Goal: Information Seeking & Learning: Find specific fact

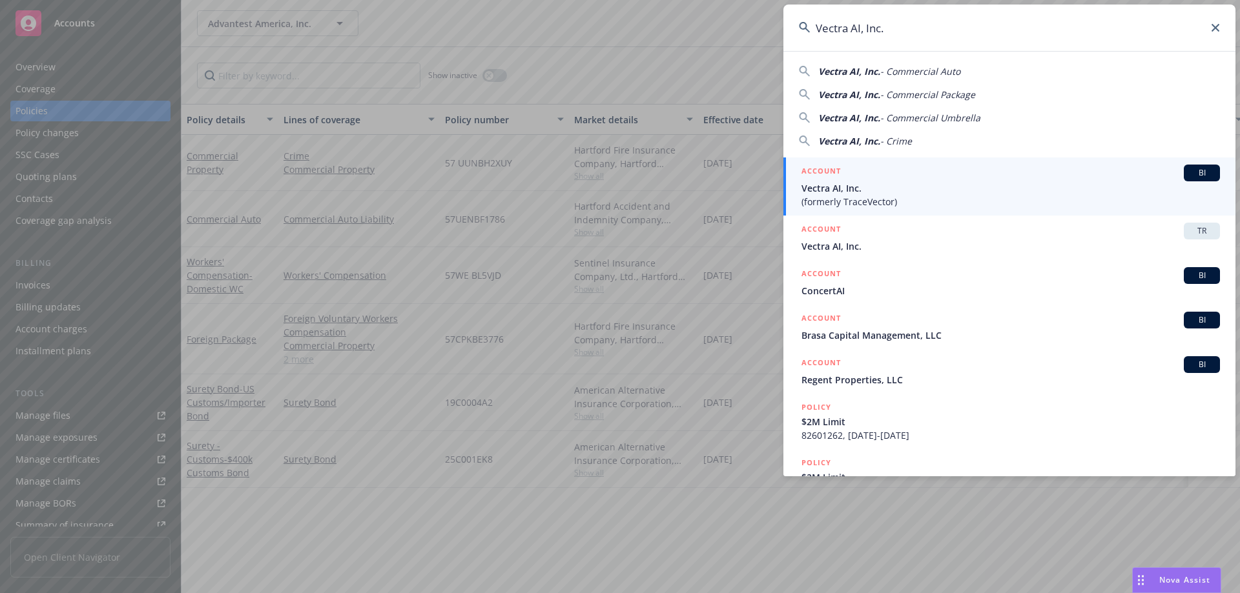
drag, startPoint x: 0, startPoint y: 0, endPoint x: 754, endPoint y: 34, distance: 754.8
click at [754, 33] on div "Vectra AI, Inc. Vectra AI, Inc. - Commercial Auto Vectra AI, Inc. - Commercial …" at bounding box center [620, 296] width 1240 height 593
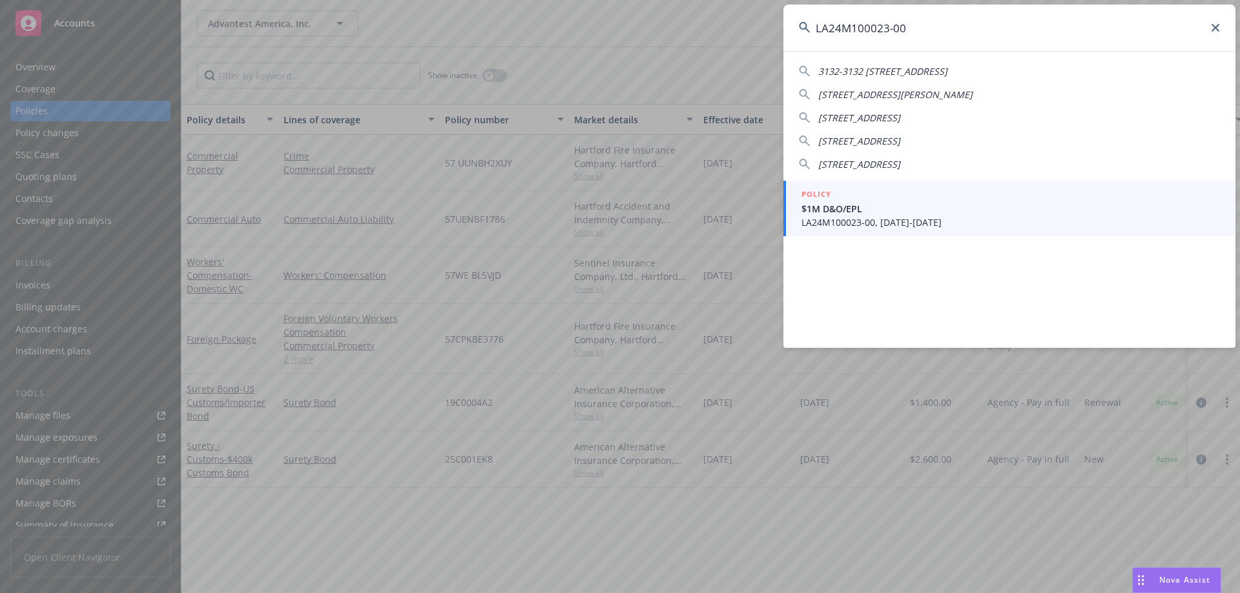
type input "LA24M100023-00"
click at [854, 214] on span "$1M D&O/EPL" at bounding box center [1010, 209] width 418 height 14
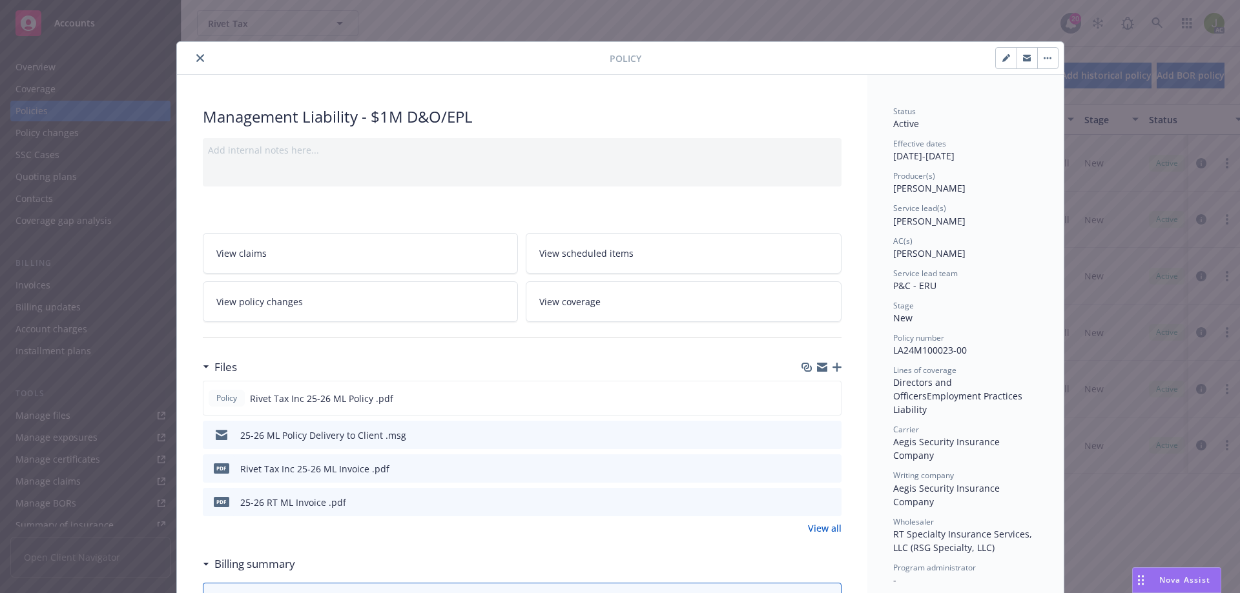
click at [196, 56] on icon "close" at bounding box center [200, 58] width 8 height 8
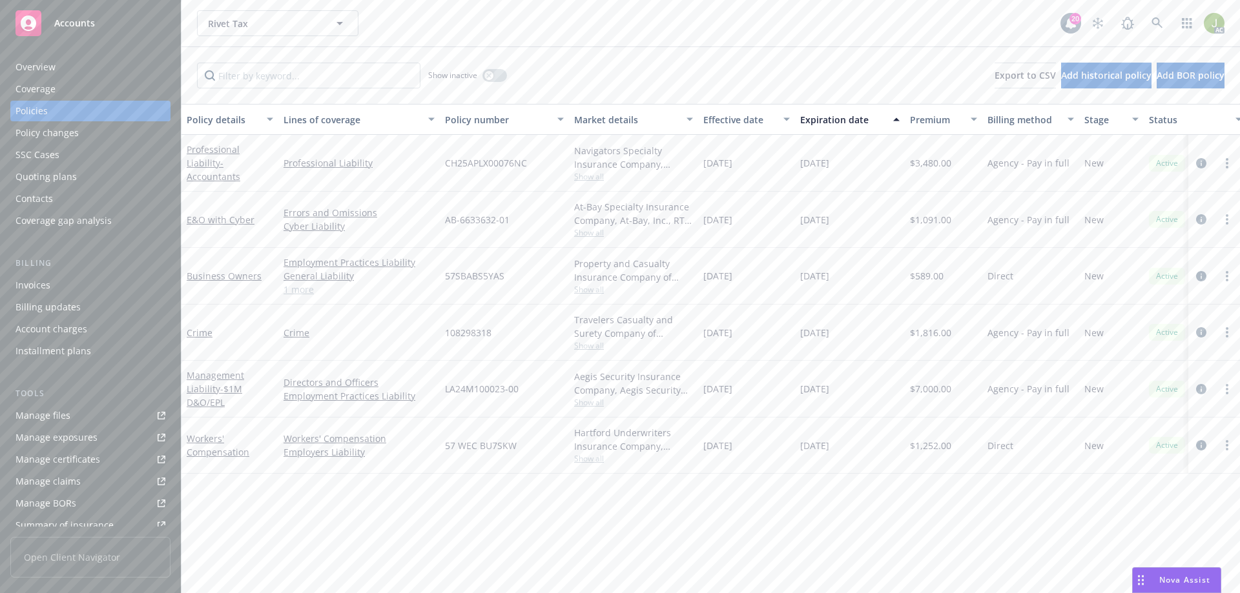
click at [83, 298] on div "Billing updates" at bounding box center [90, 307] width 150 height 21
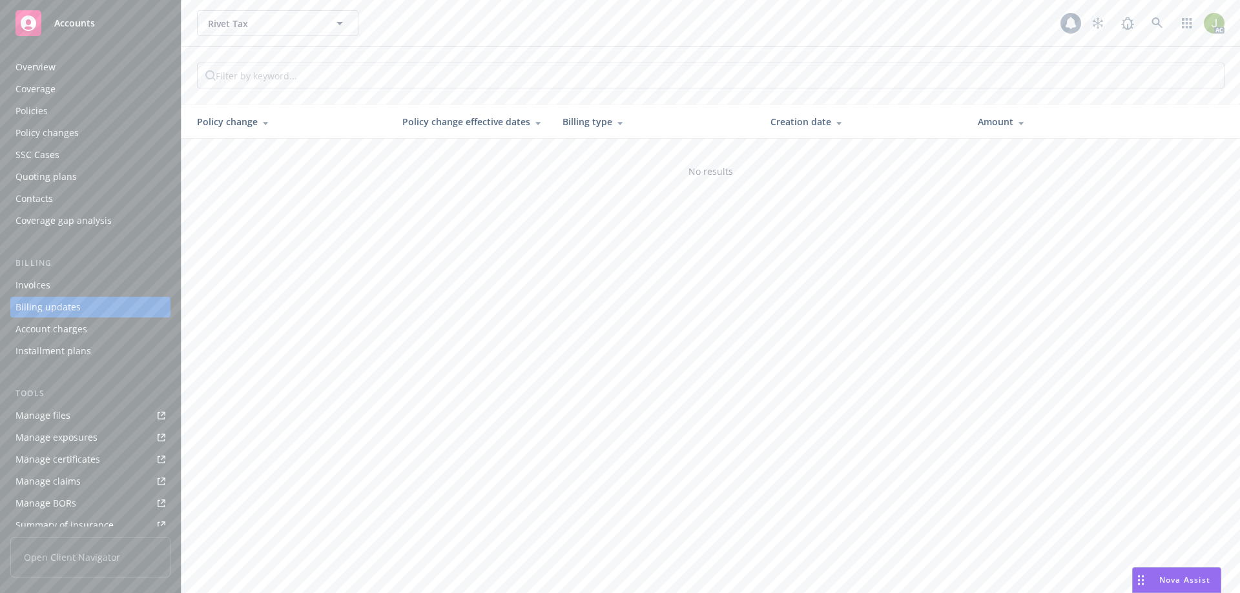
click at [83, 292] on div "Invoices" at bounding box center [90, 285] width 150 height 21
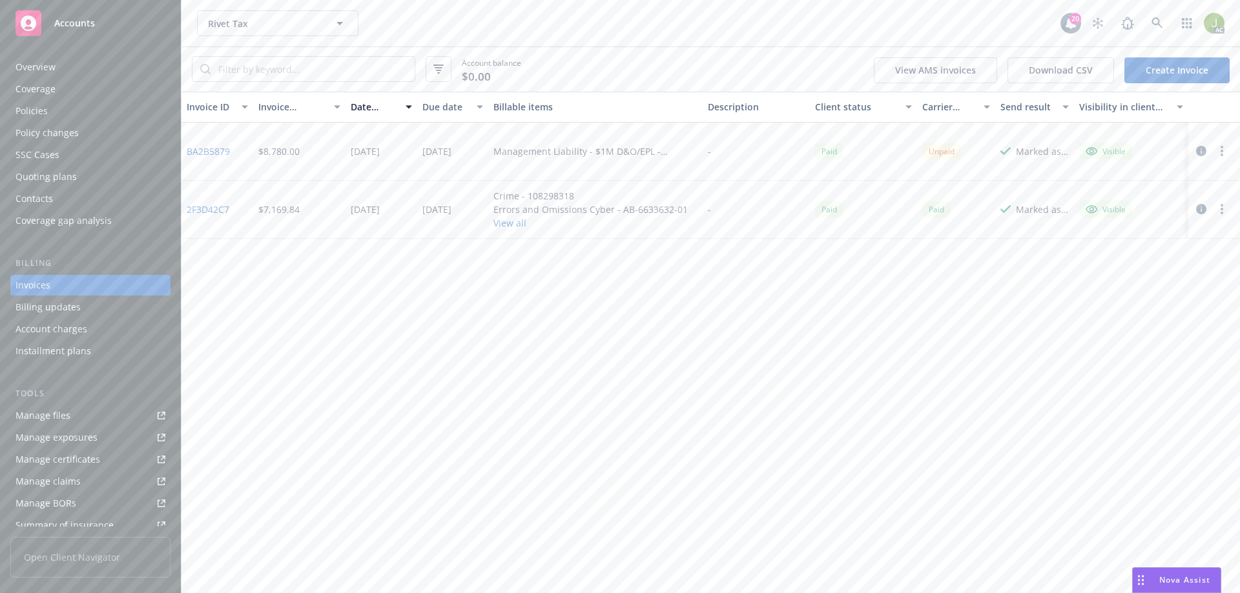
click at [198, 145] on link "BA2B5879" at bounding box center [208, 152] width 43 height 14
click at [1161, 30] on link at bounding box center [1157, 23] width 26 height 26
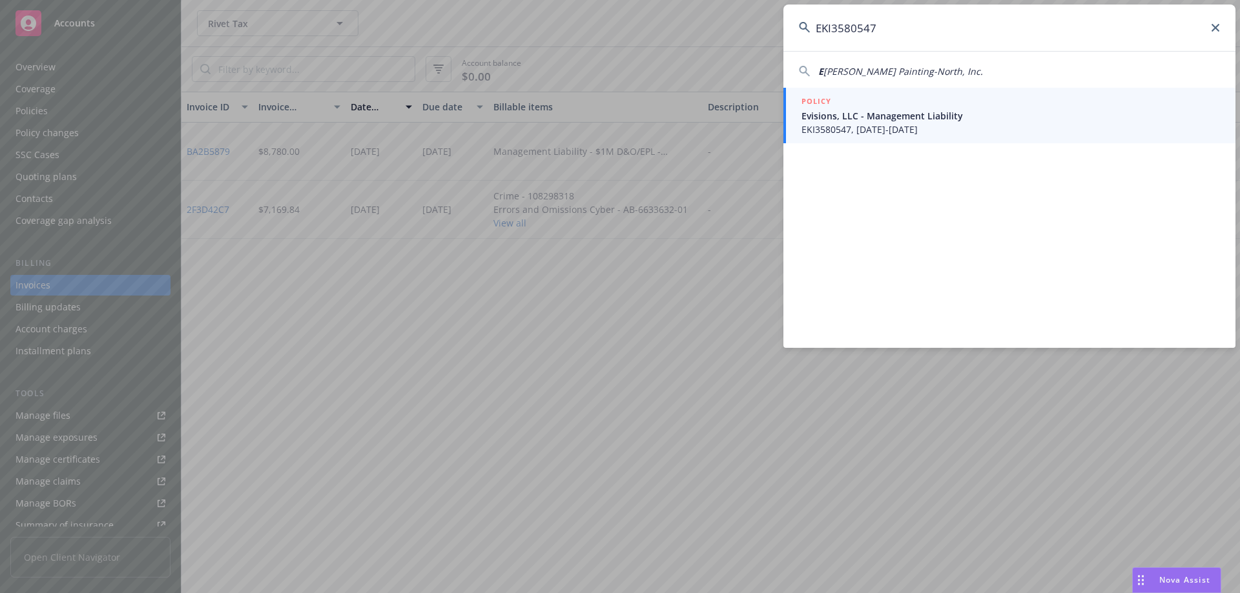
type input "EKI3580547"
click at [978, 105] on div "POLICY" at bounding box center [1010, 102] width 418 height 14
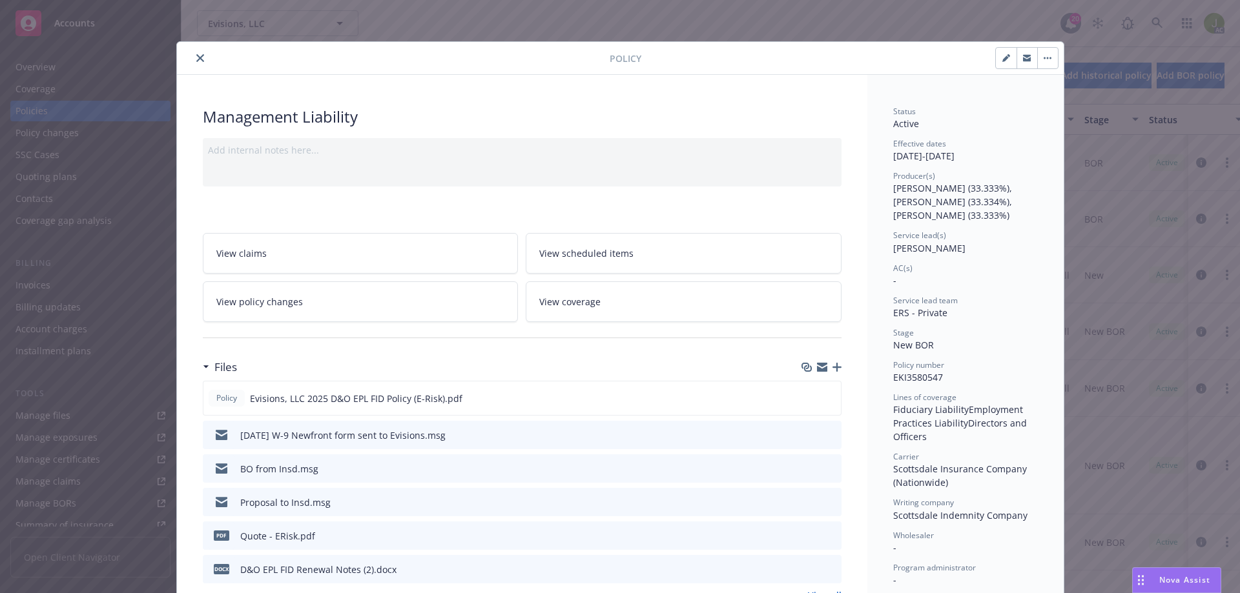
click at [1002, 58] on icon "button" at bounding box center [1006, 58] width 8 height 8
select select "NEW_BOR"
select select "12"
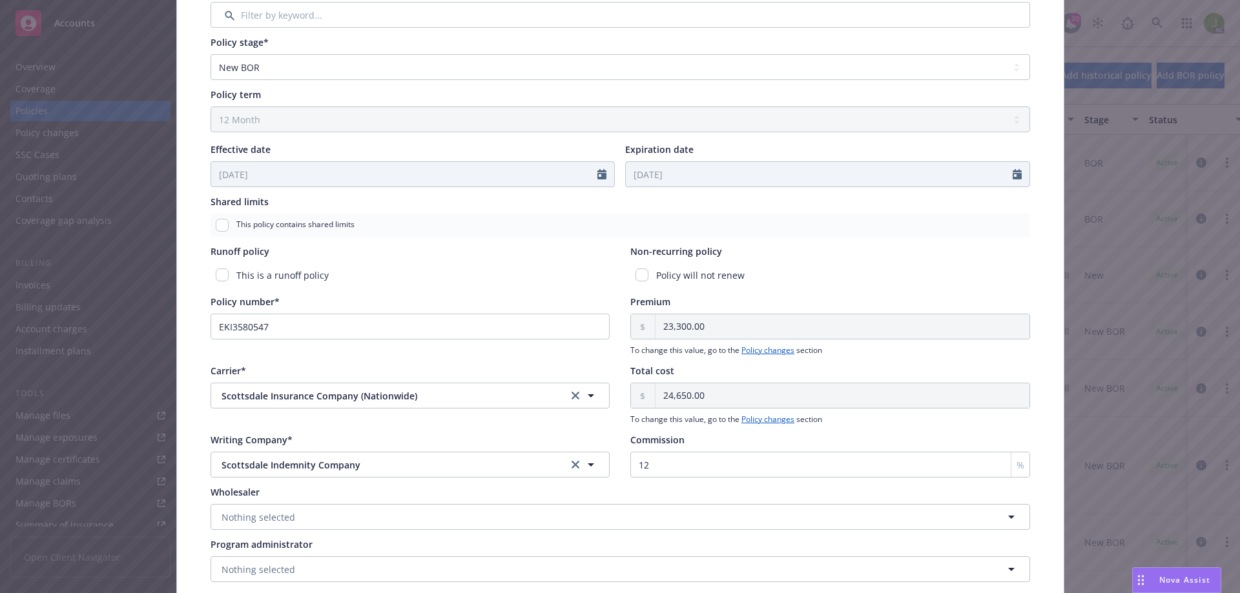
scroll to position [573, 0]
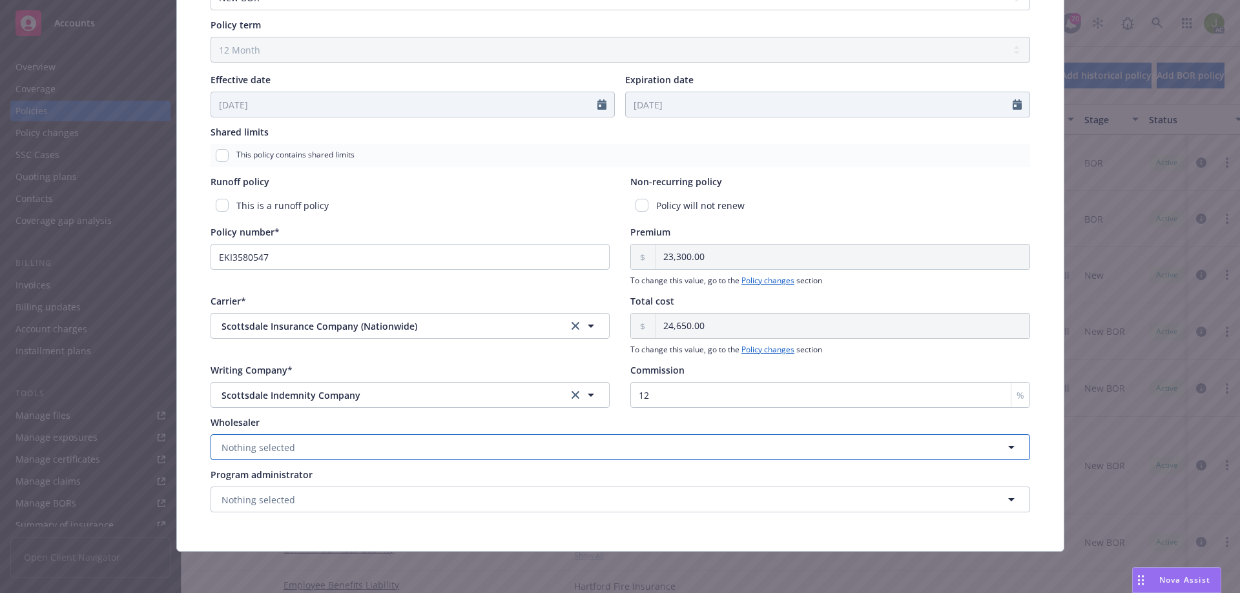
click at [498, 449] on button "Nothing selected" at bounding box center [619, 447] width 819 height 26
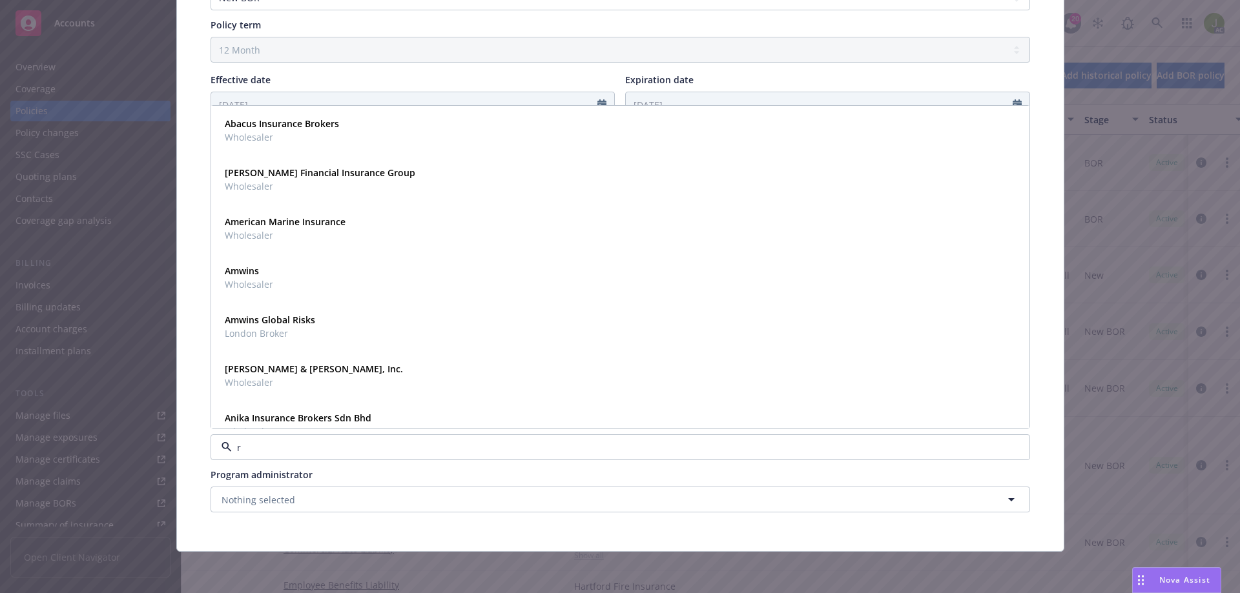
type input "rt"
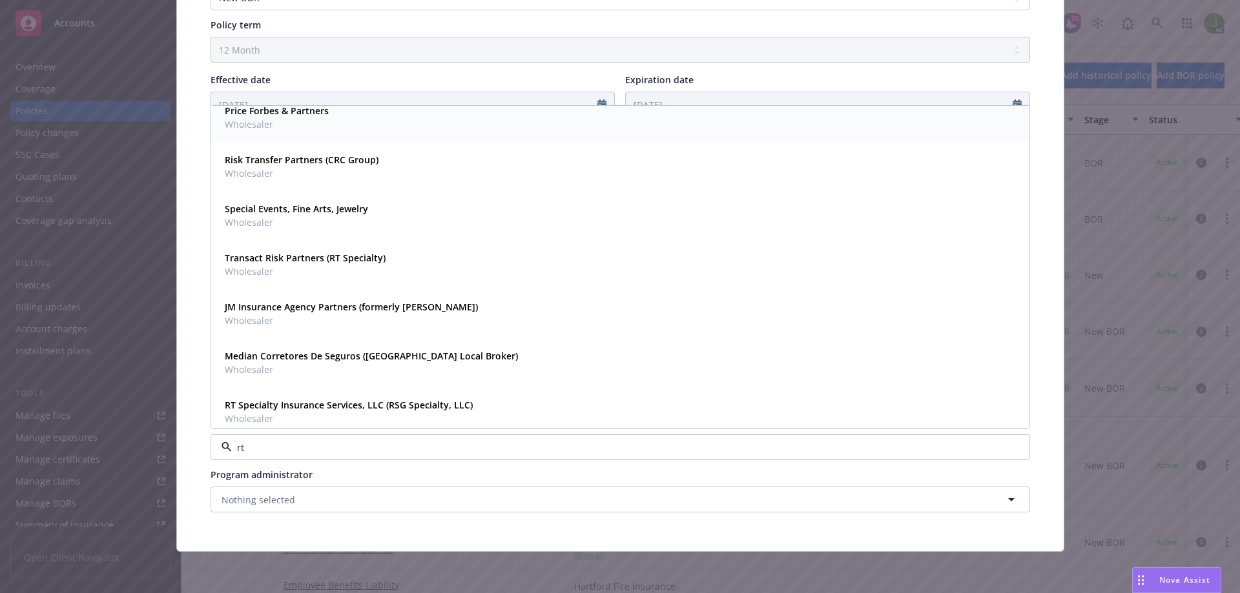
scroll to position [266, 0]
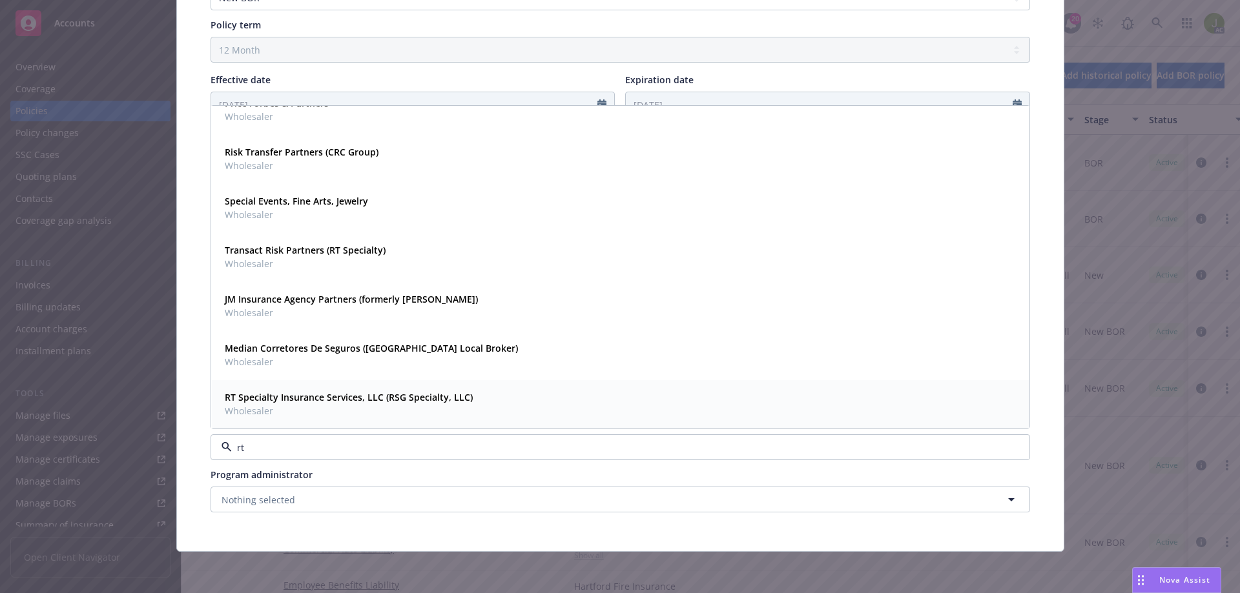
click at [393, 410] on span "Wholesaler" at bounding box center [349, 411] width 248 height 14
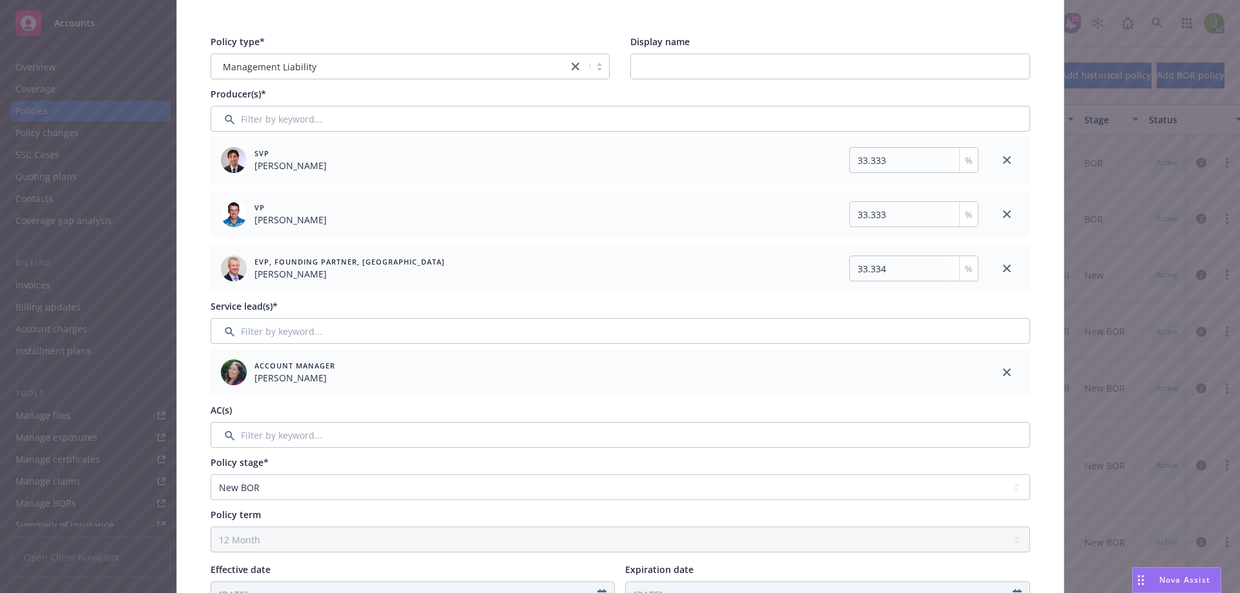
scroll to position [0, 0]
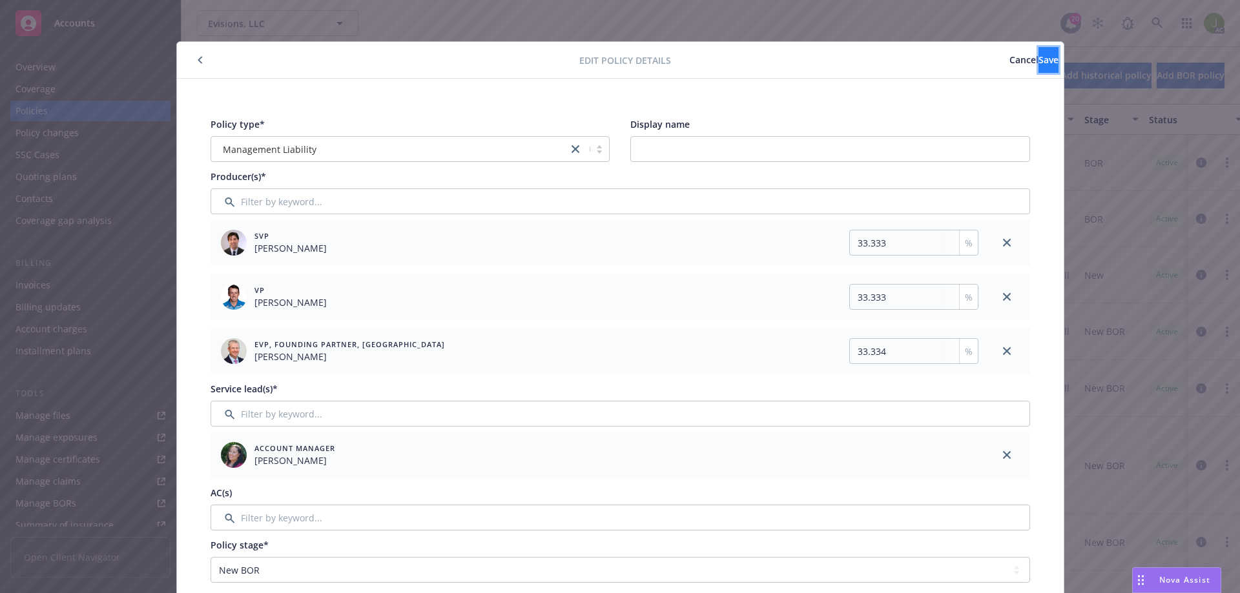
click at [1038, 66] on button "Save" at bounding box center [1048, 60] width 20 height 26
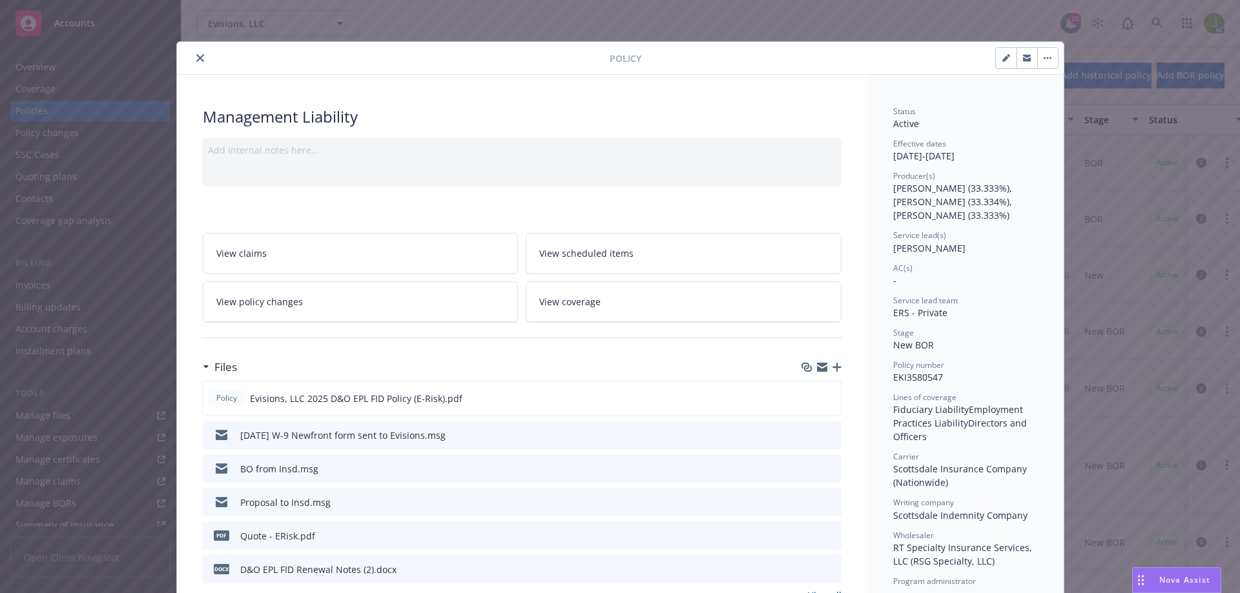
click at [187, 59] on div at bounding box center [395, 57] width 427 height 15
click at [196, 59] on icon "close" at bounding box center [200, 58] width 8 height 8
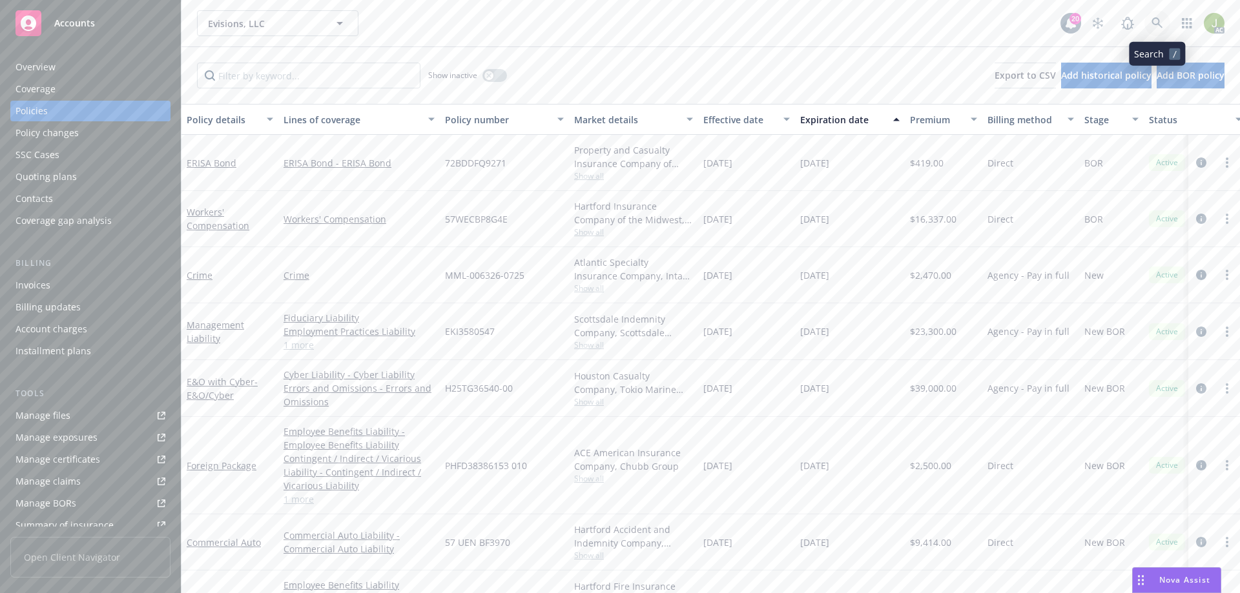
click at [1154, 26] on icon at bounding box center [1157, 23] width 12 height 12
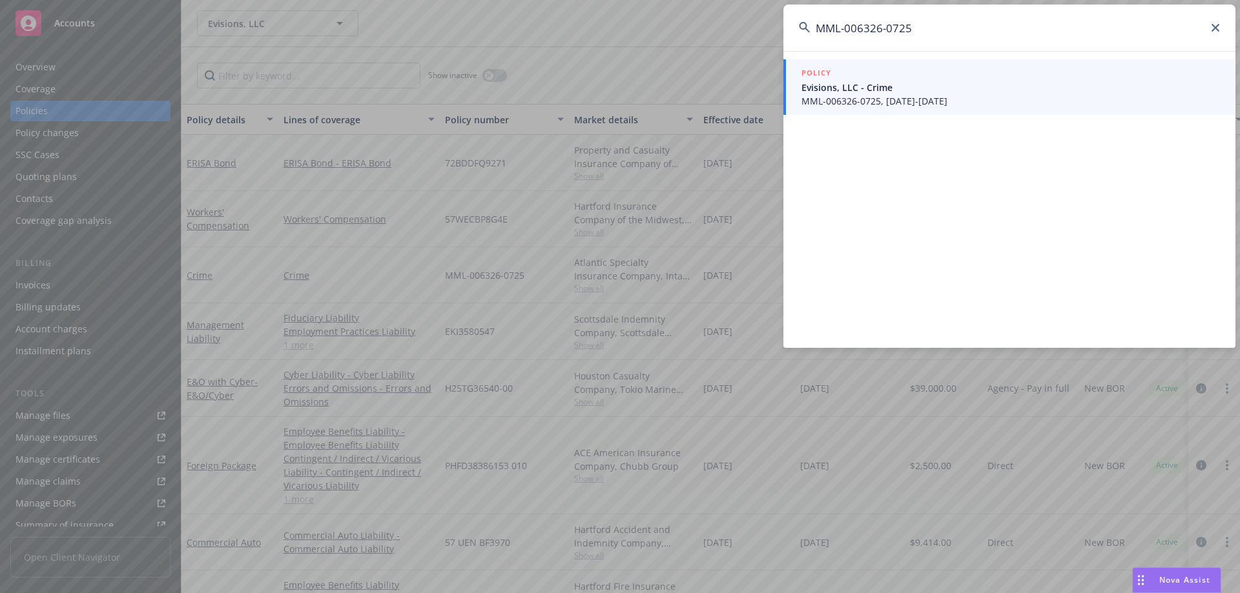
type input "MML-006326-0725"
click at [966, 100] on span "MML-006326-0725, 07/01/2025-07/01/2026" at bounding box center [1010, 101] width 418 height 14
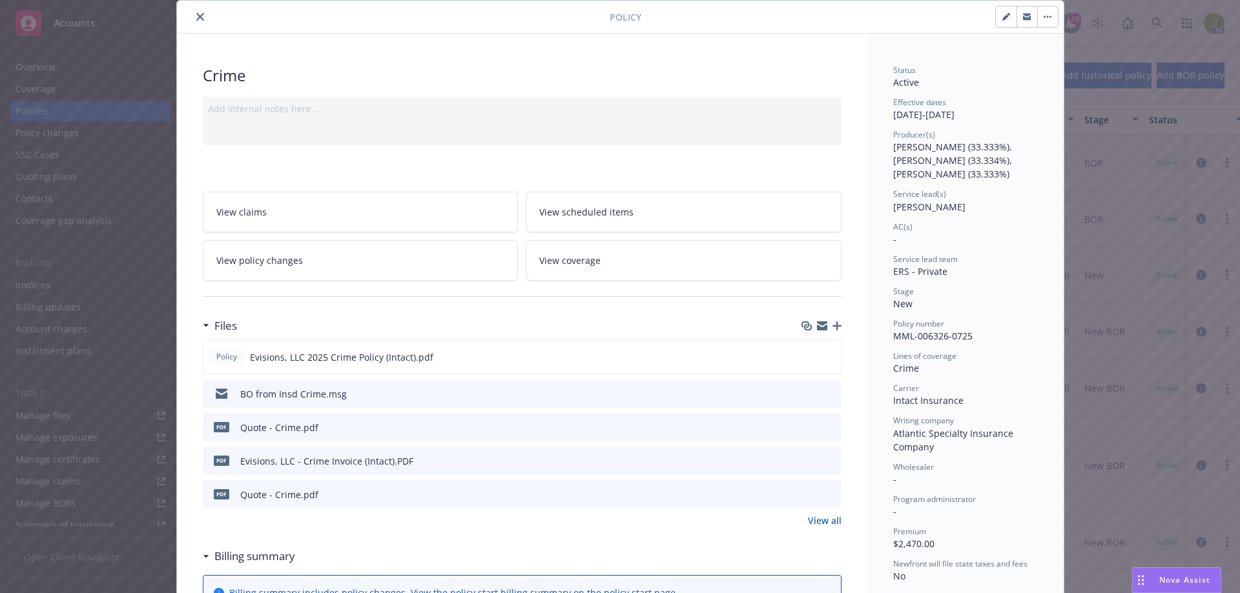
scroll to position [65, 0]
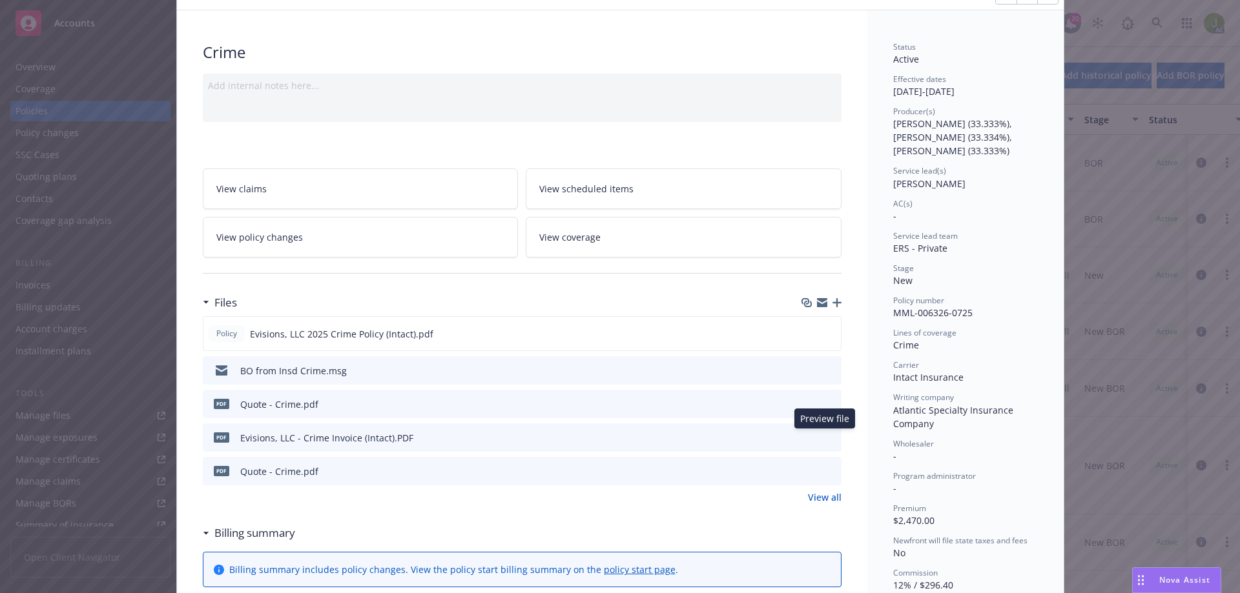
click at [826, 438] on icon "preview file" at bounding box center [829, 437] width 12 height 9
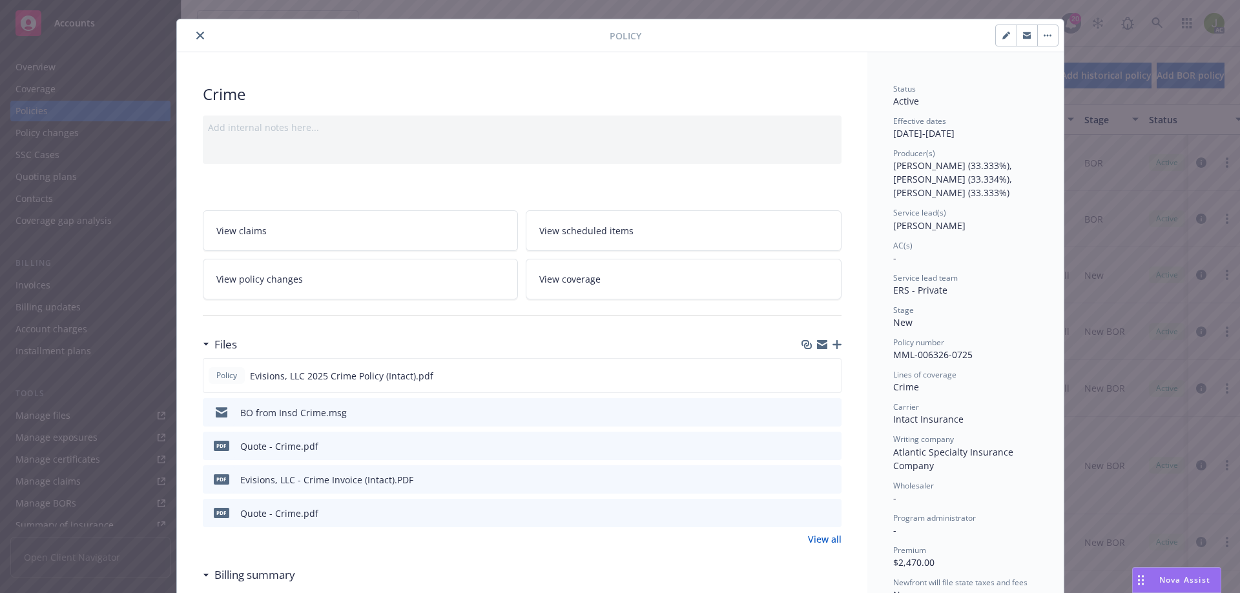
scroll to position [0, 0]
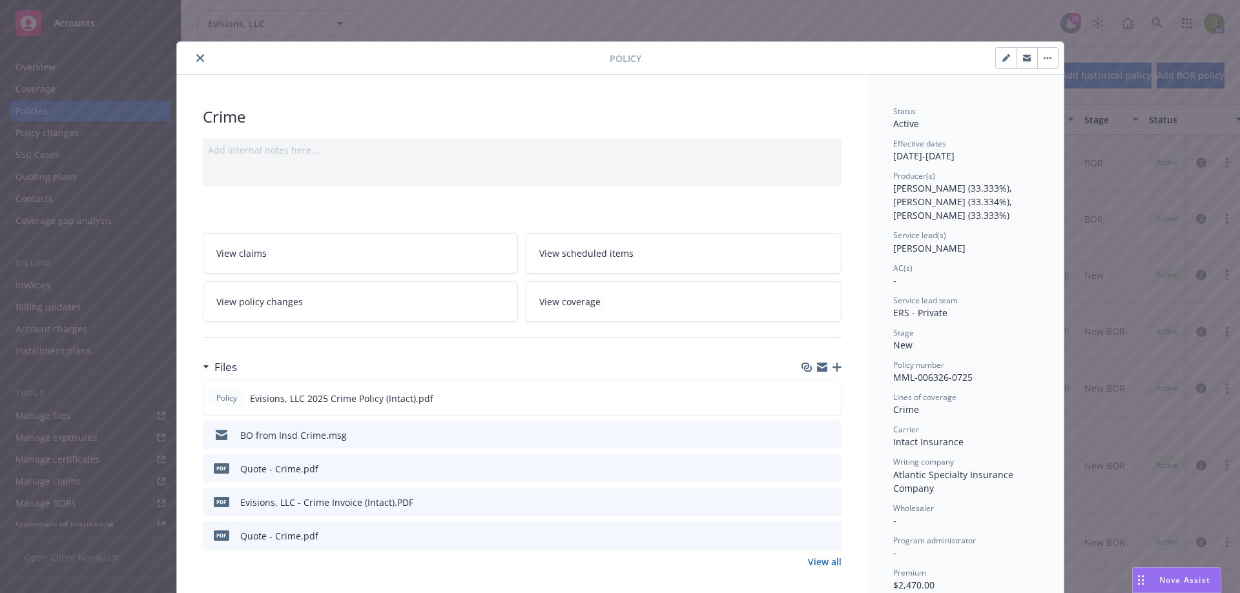
click at [1002, 56] on icon "button" at bounding box center [1006, 58] width 8 height 8
select select "NEW"
select select "12"
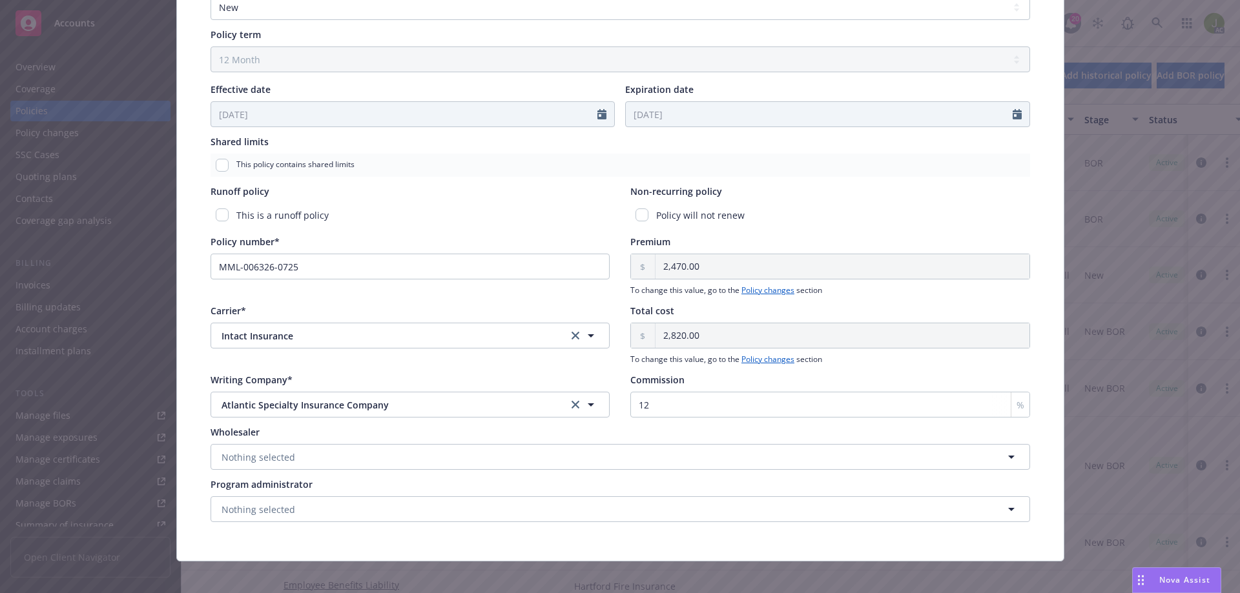
scroll to position [573, 0]
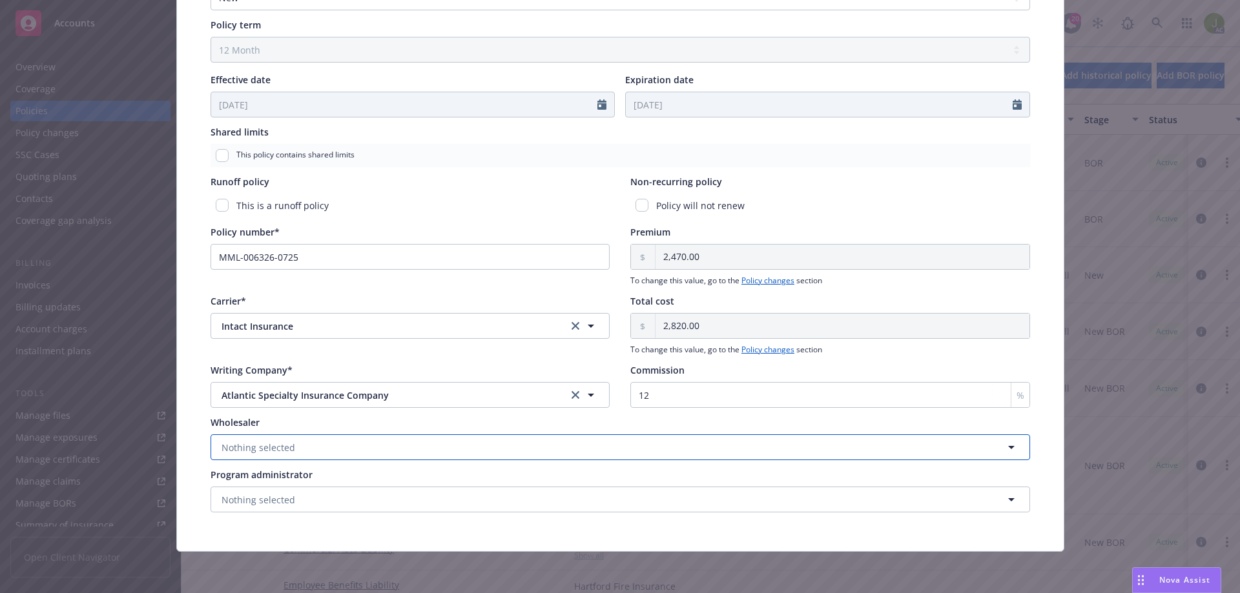
click at [303, 452] on button "Nothing selected" at bounding box center [619, 447] width 819 height 26
click at [303, 452] on input at bounding box center [617, 448] width 771 height 14
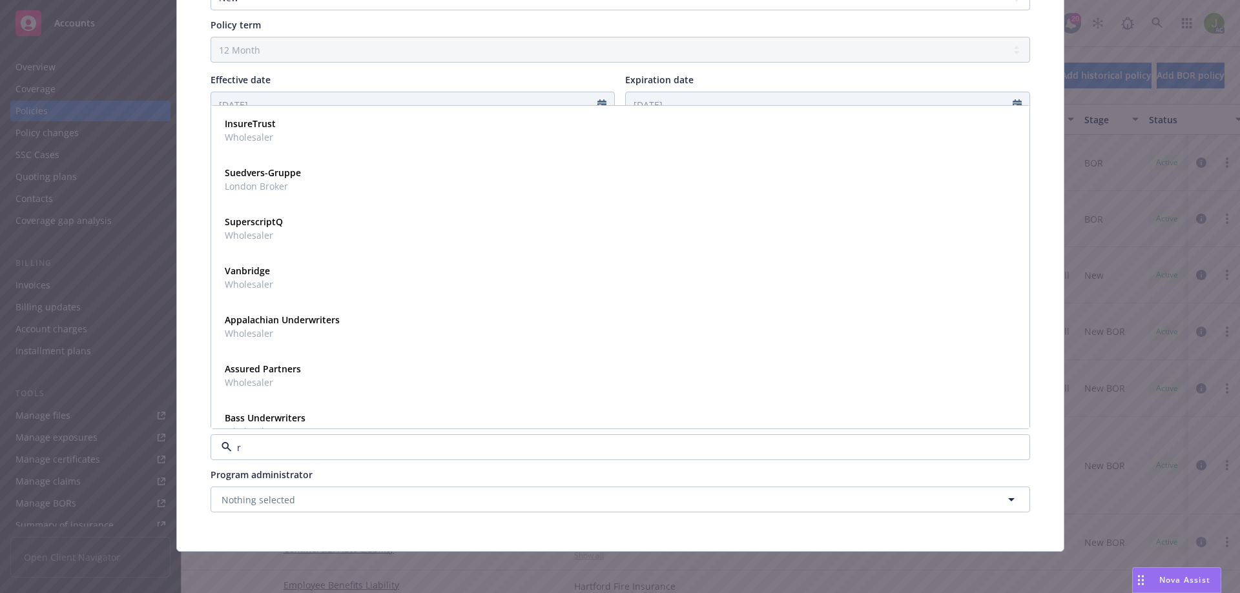
type input "rt"
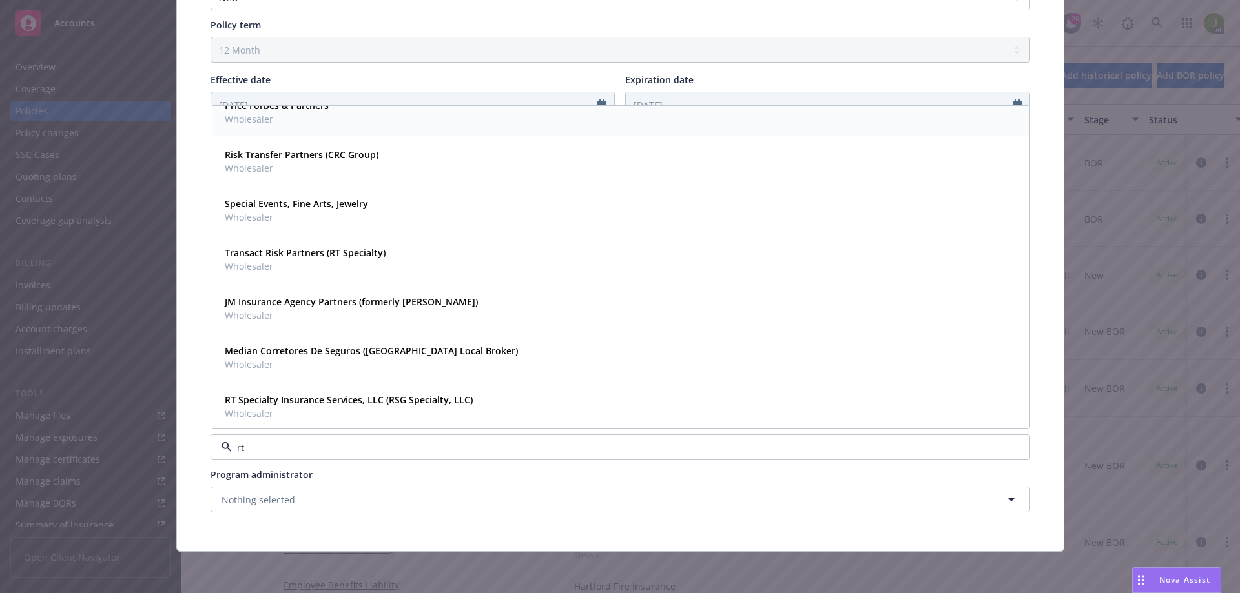
scroll to position [266, 0]
click at [376, 409] on span "Wholesaler" at bounding box center [349, 411] width 248 height 14
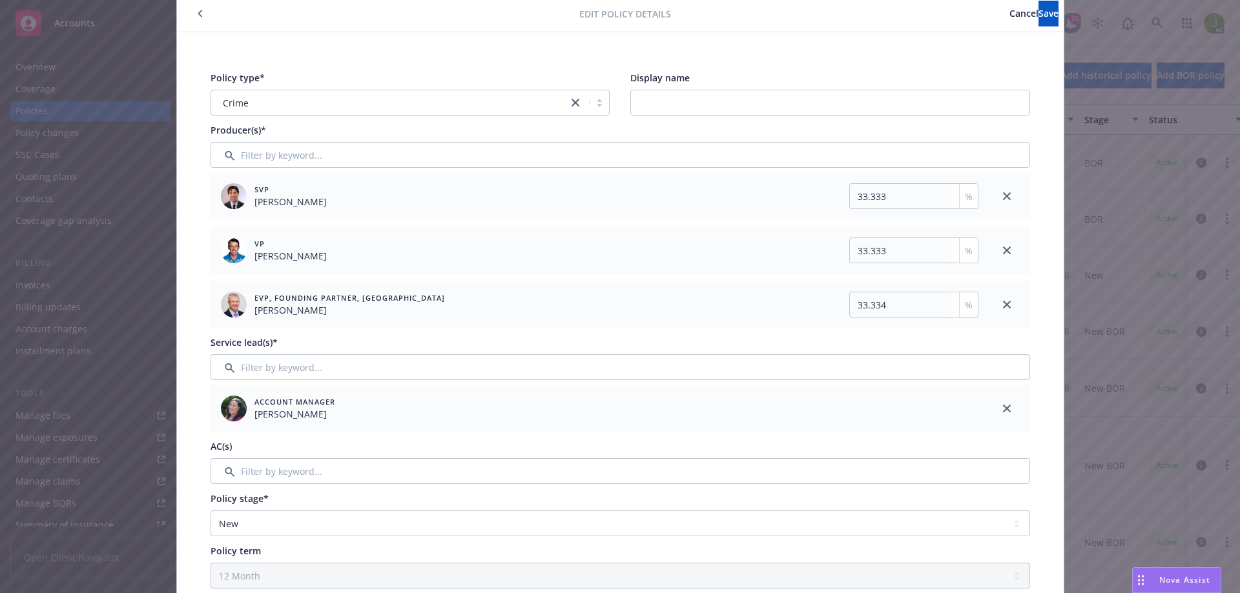
scroll to position [0, 0]
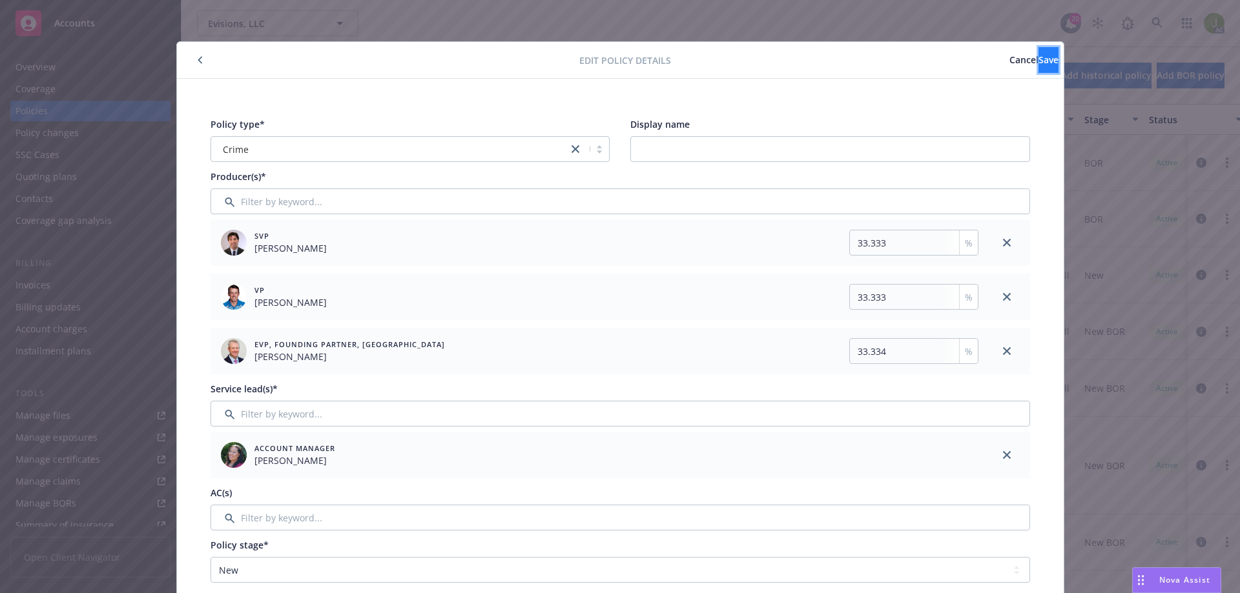
click at [1038, 59] on button "Save" at bounding box center [1048, 60] width 20 height 26
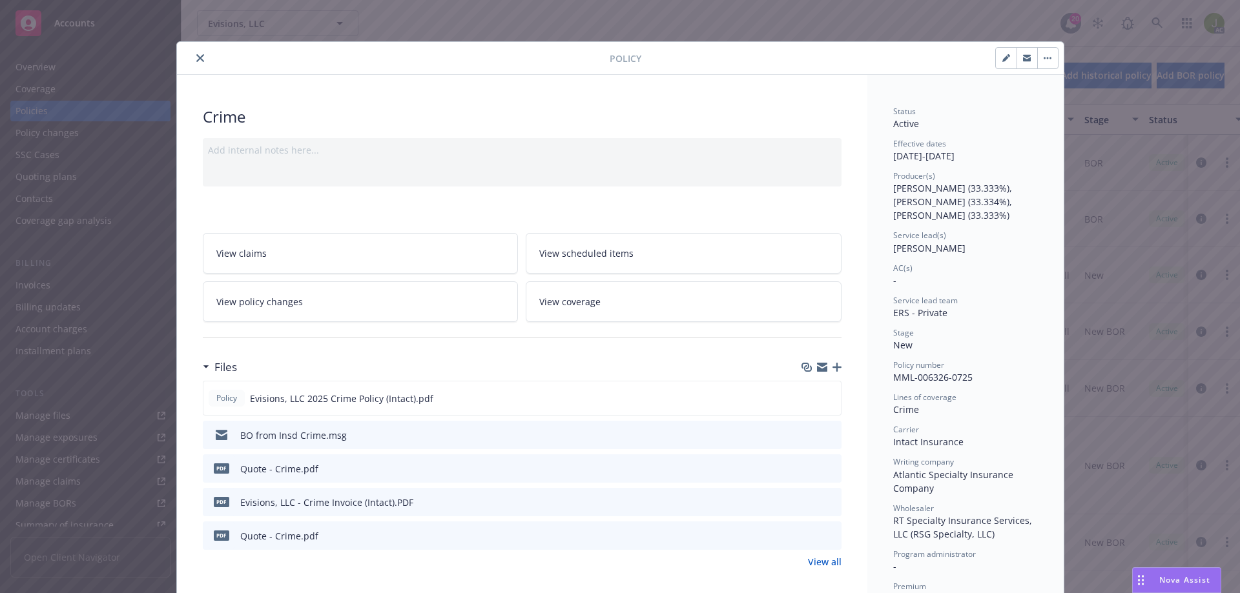
click at [196, 57] on icon "close" at bounding box center [200, 58] width 8 height 8
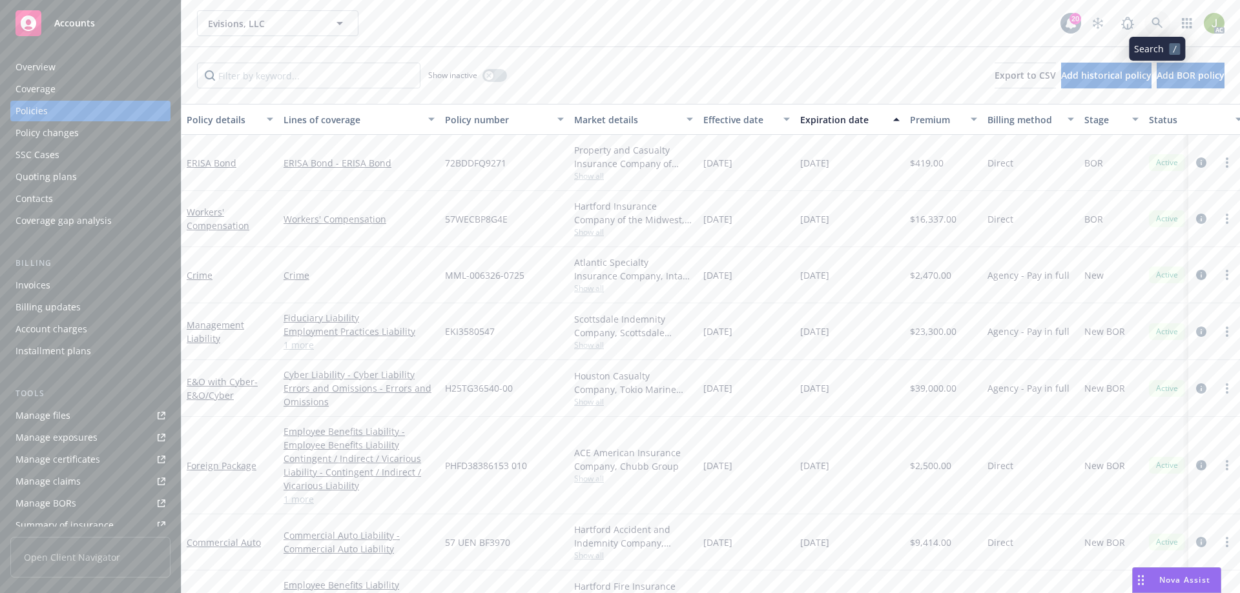
click at [1159, 28] on icon at bounding box center [1157, 23] width 12 height 12
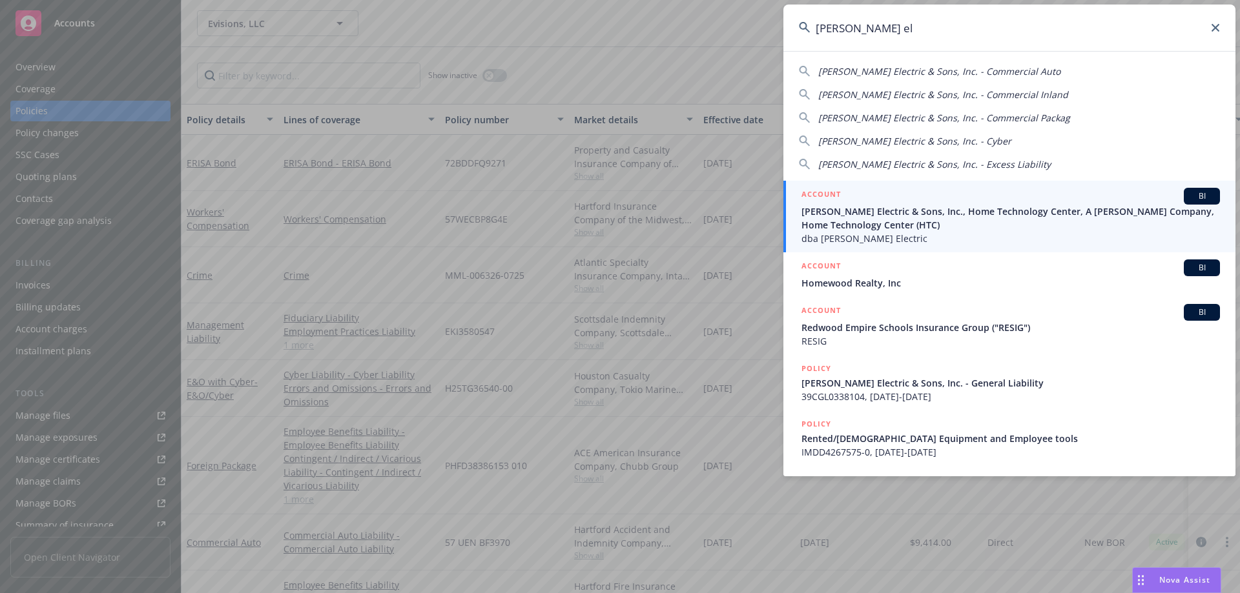
type input "schamber el"
click at [953, 200] on div "ACCOUNT BI" at bounding box center [1010, 196] width 418 height 17
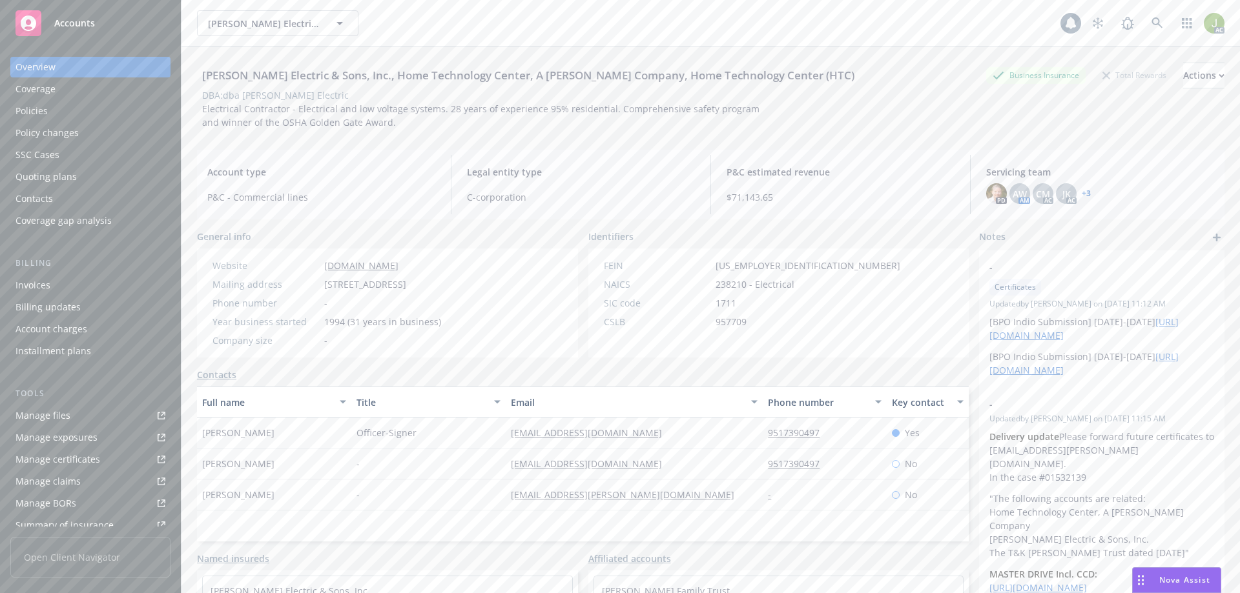
click at [48, 292] on div "Invoices" at bounding box center [32, 285] width 35 height 21
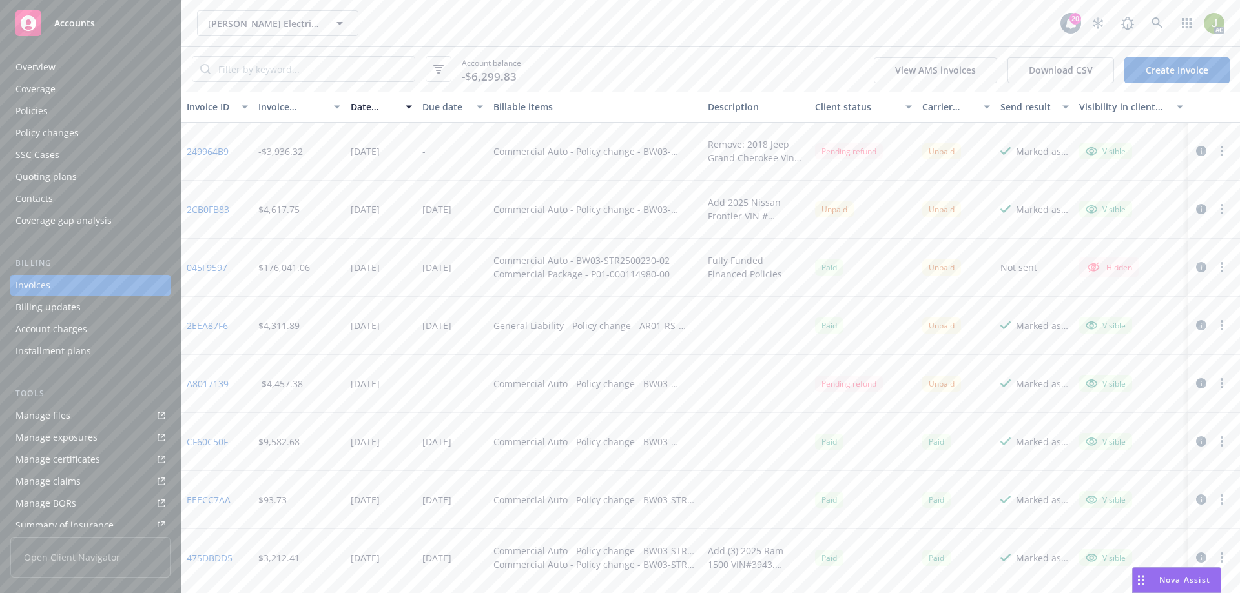
click at [216, 328] on link "2EEA87F6" at bounding box center [207, 326] width 41 height 14
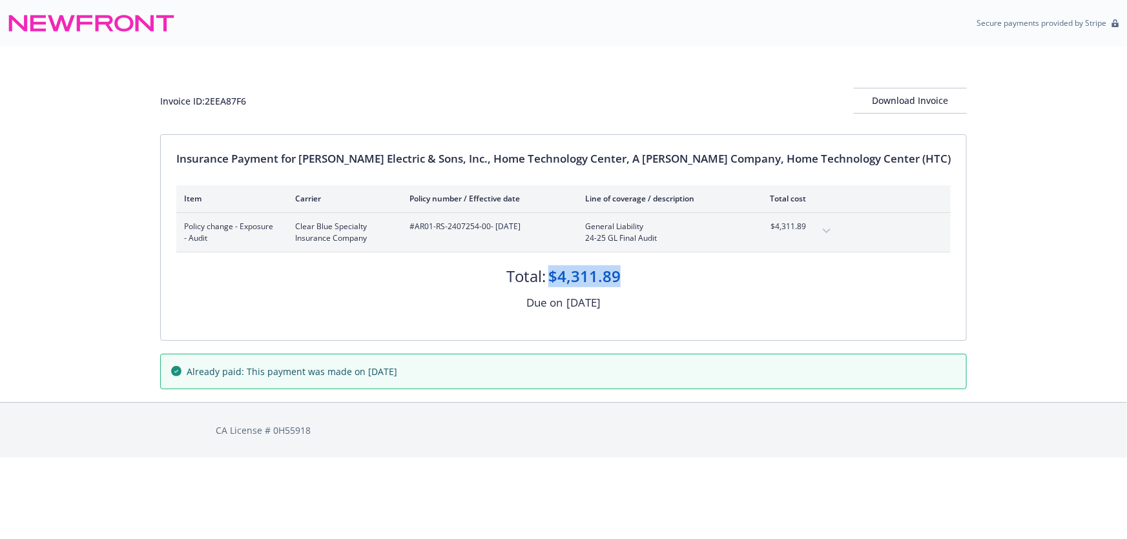
drag, startPoint x: 628, startPoint y: 276, endPoint x: 553, endPoint y: 274, distance: 74.3
click at [553, 274] on div "Total: $4,311.89" at bounding box center [563, 269] width 774 height 35
copy div "$4,311.89"
